Goal: Navigation & Orientation: Find specific page/section

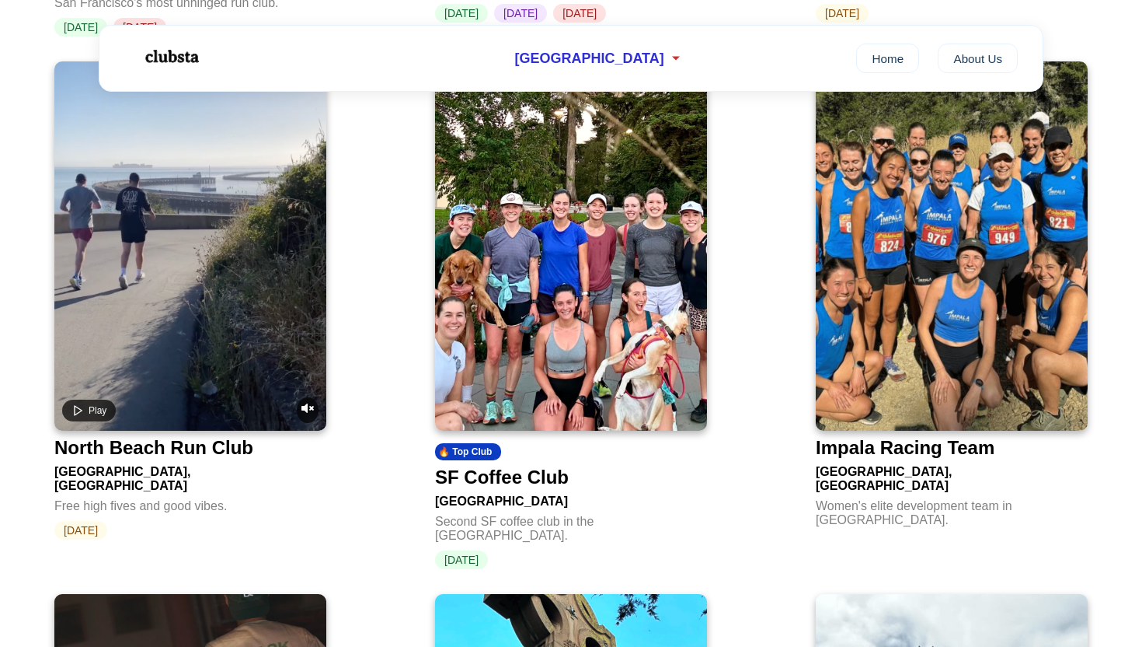
scroll to position [1133, 0]
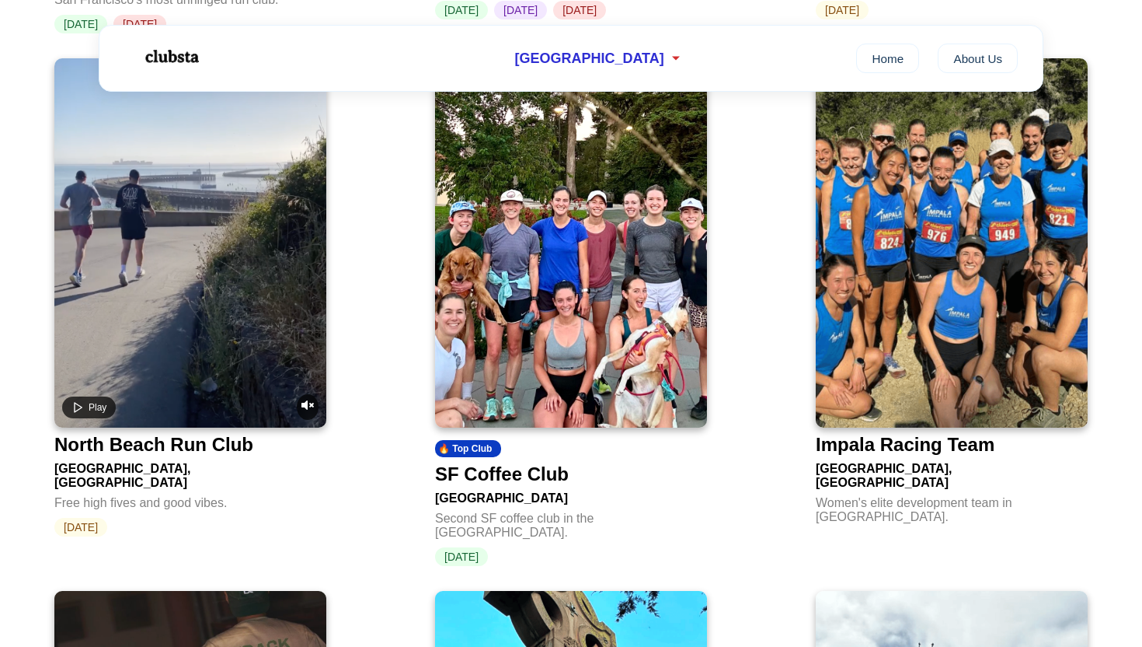
click at [719, 463] on div "🔥 Top Club SF Coffee Club San Francisco Second SF coffee club in the [GEOGRAPHI…" at bounding box center [571, 312] width 297 height 532
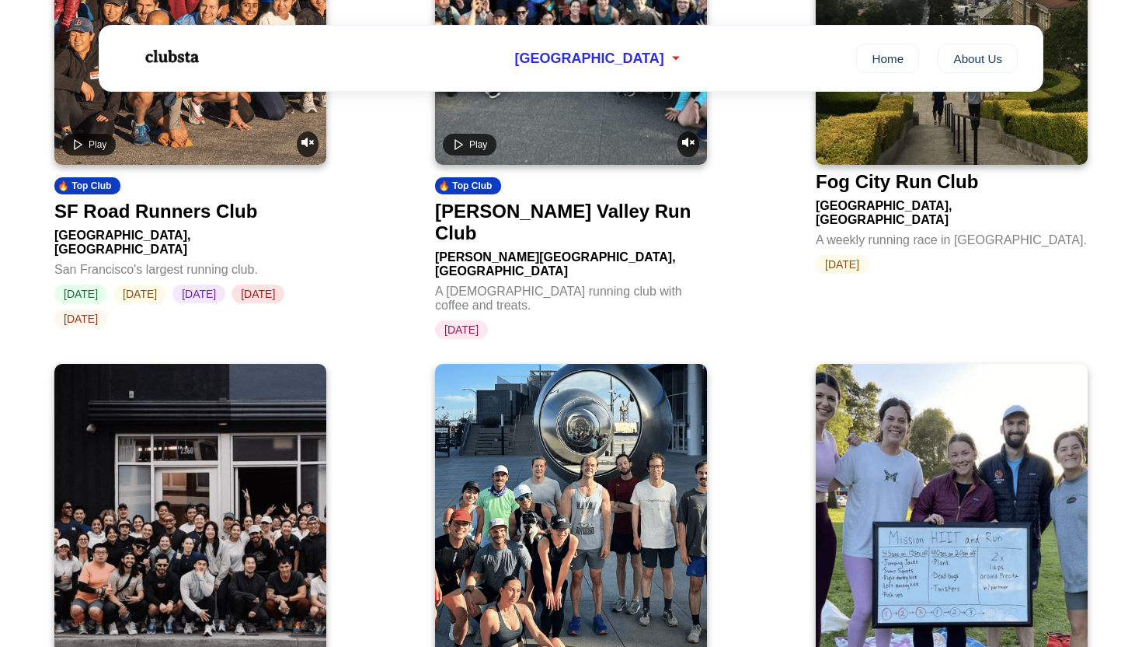
scroll to position [2419, 0]
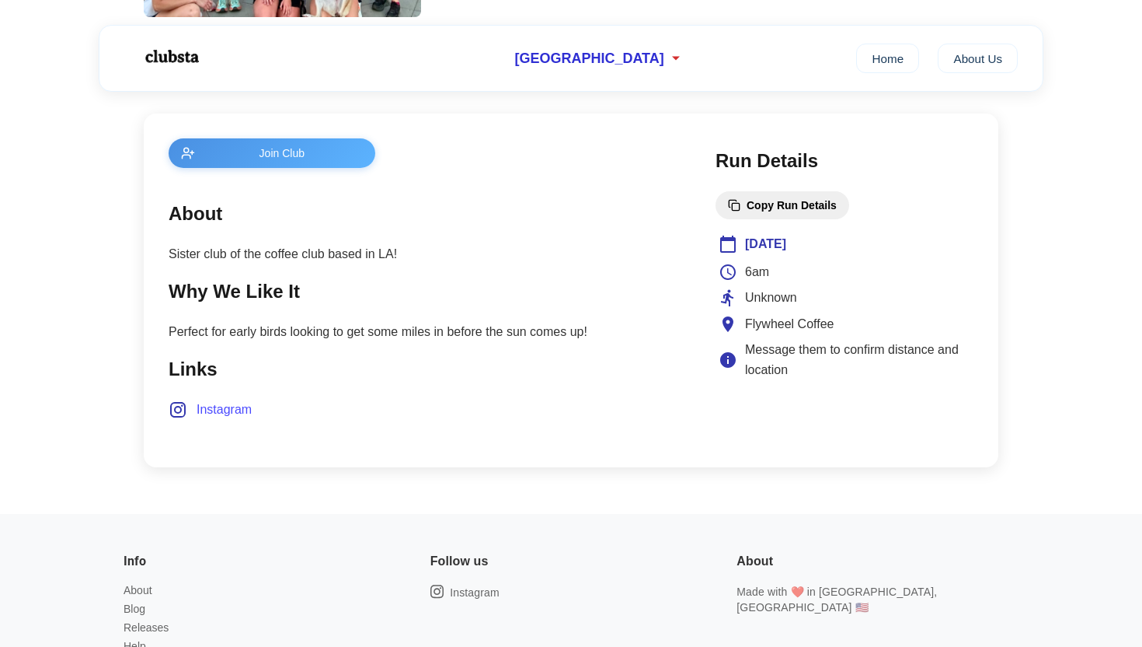
scroll to position [554, 0]
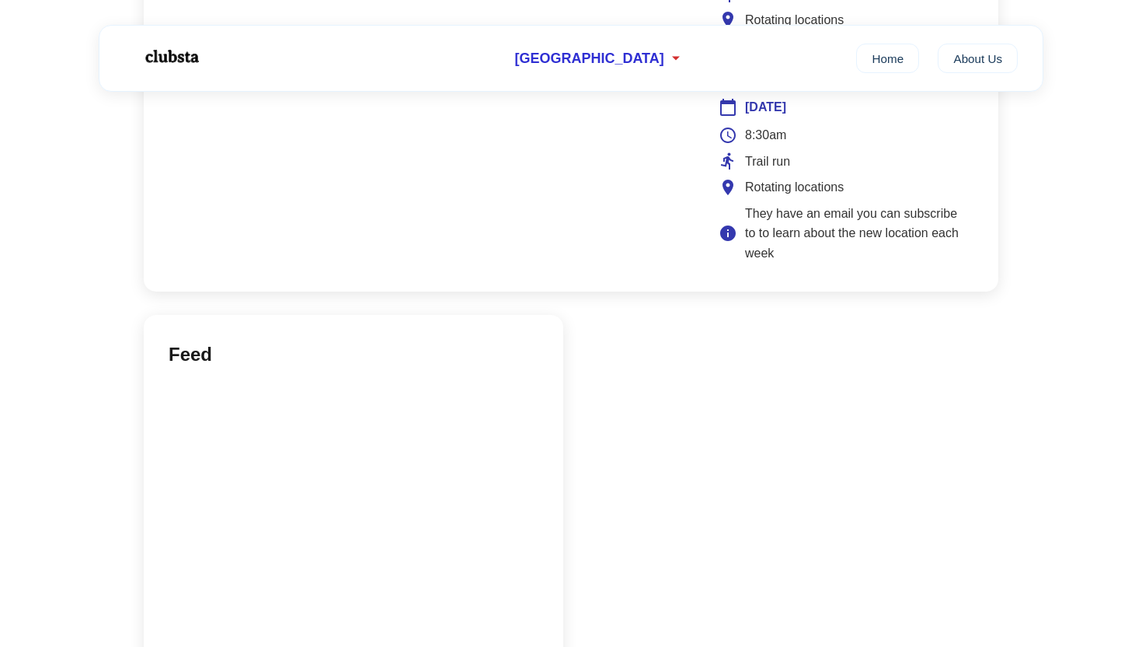
scroll to position [1778, 0]
